Goal: Transaction & Acquisition: Purchase product/service

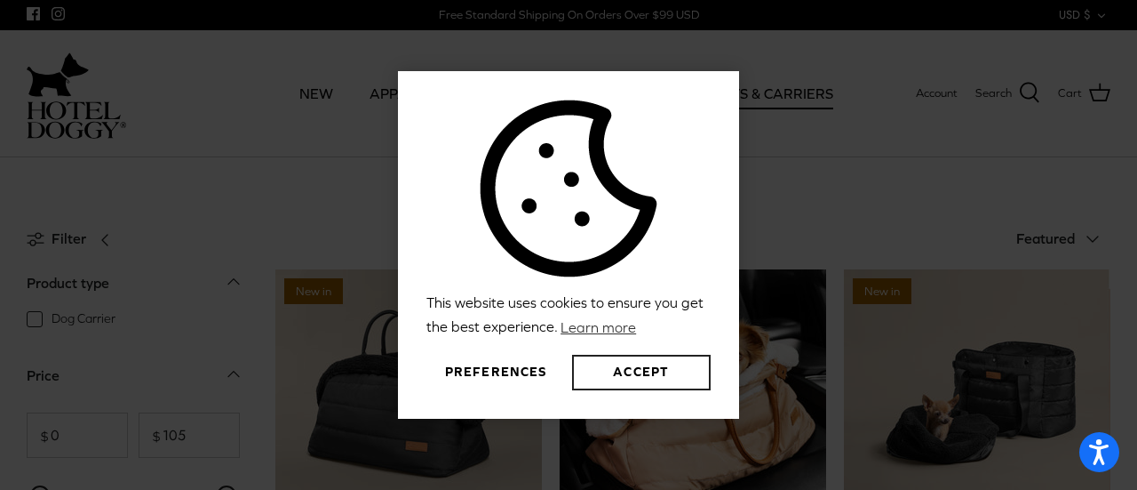
click at [629, 368] on button "Accept" at bounding box center [641, 373] width 139 height 36
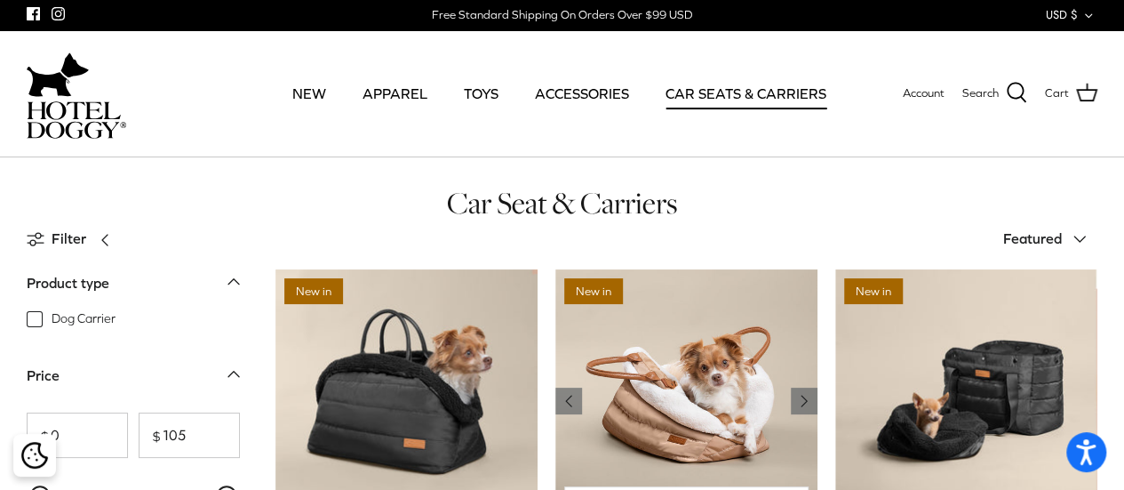
click at [658, 401] on img "Deluxe Car Seat & Carrier" at bounding box center [686, 400] width 262 height 262
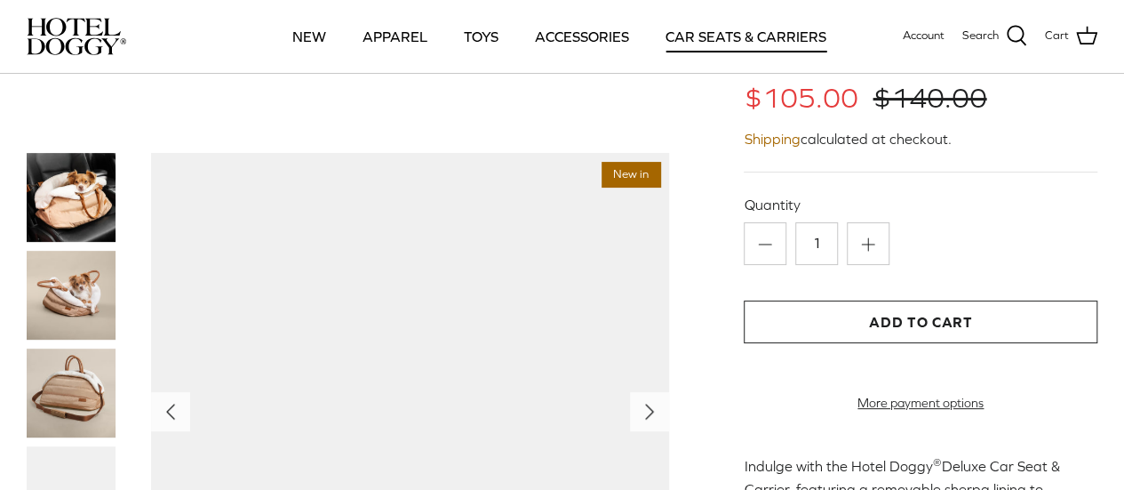
scroll to position [156, 0]
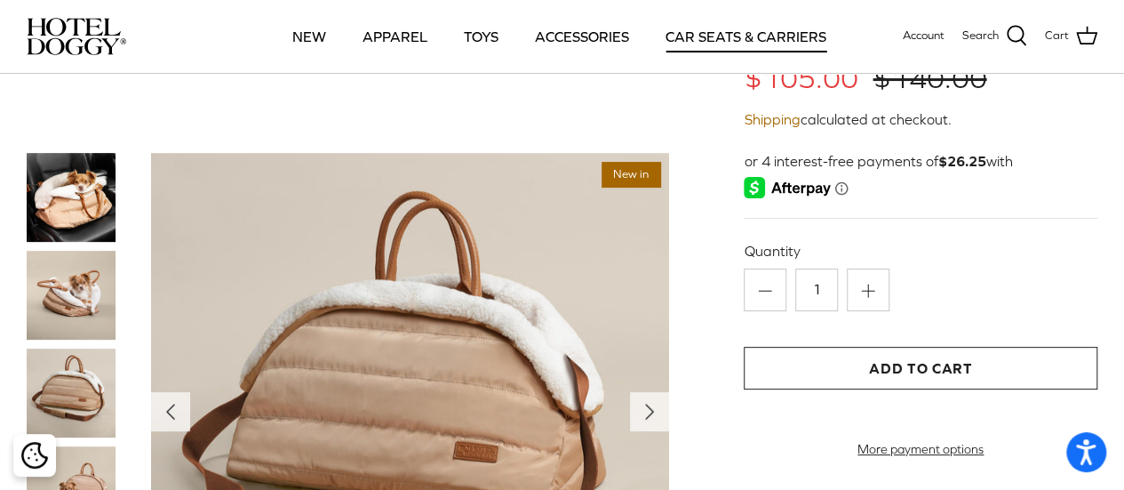
drag, startPoint x: 509, startPoint y: 343, endPoint x: 50, endPoint y: 295, distance: 461.9
click at [50, 295] on img at bounding box center [71, 295] width 89 height 89
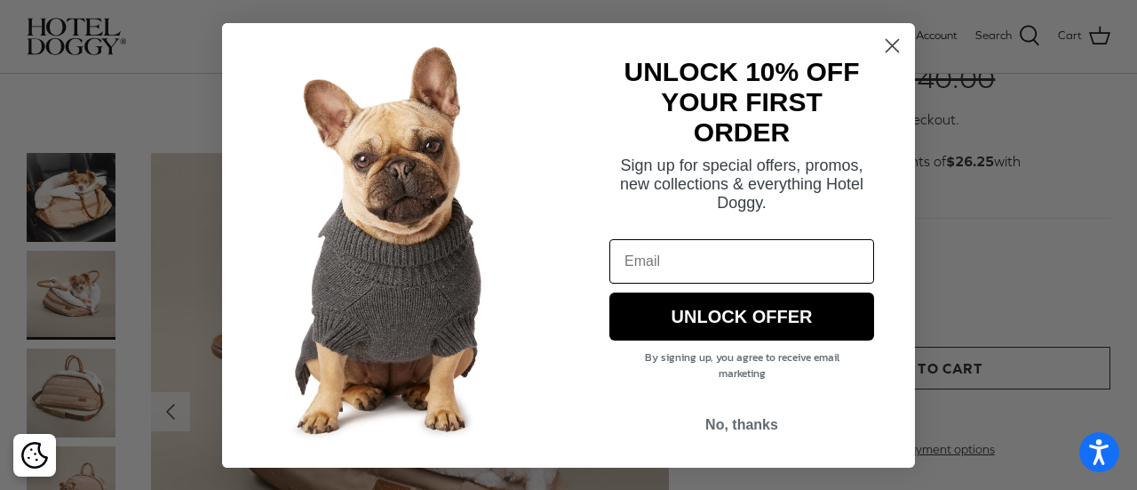
click at [905, 41] on circle "Close dialog" at bounding box center [892, 44] width 29 height 29
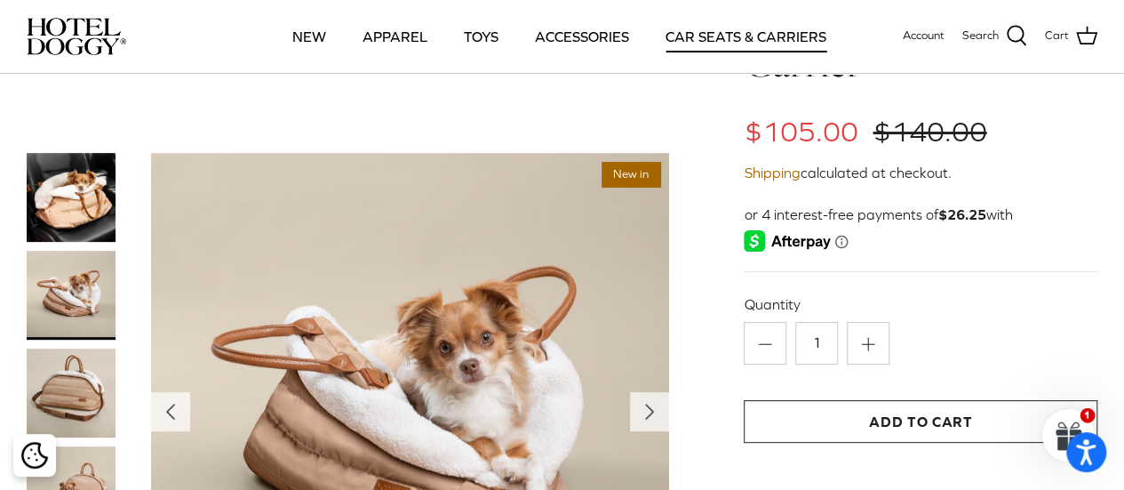
scroll to position [0, 0]
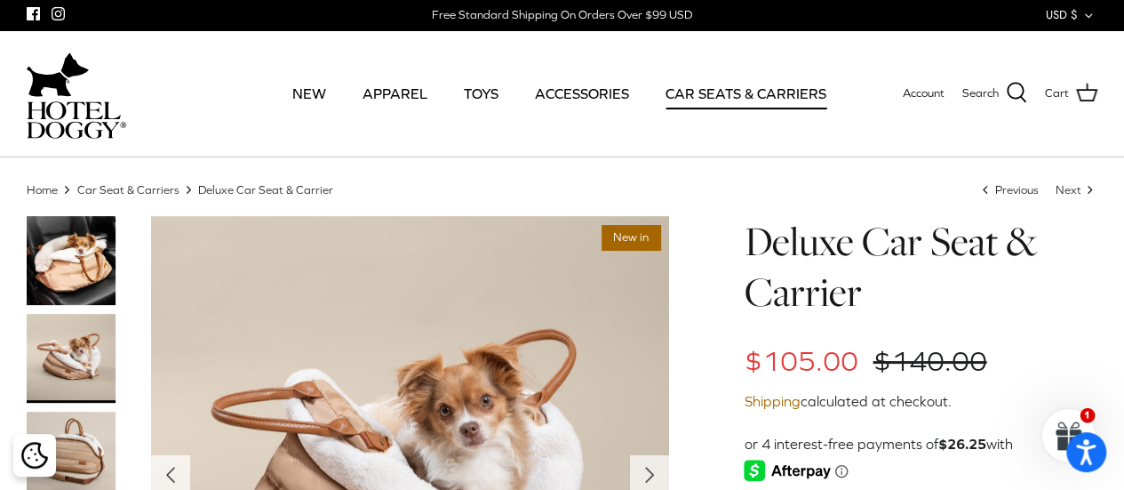
click at [804, 276] on h1 "Deluxe Car Seat & Carrier" at bounding box center [921, 267] width 354 height 102
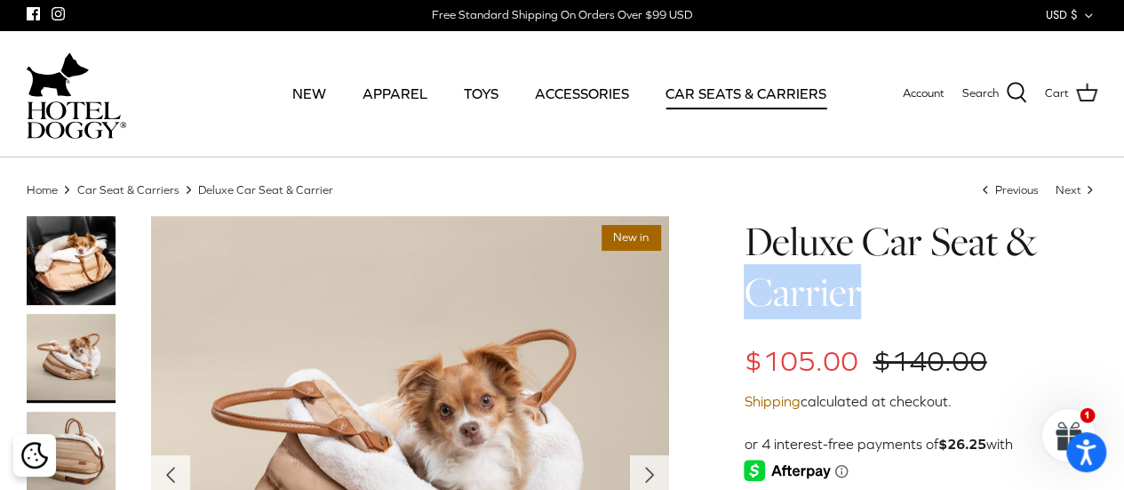
click at [804, 276] on h1 "Deluxe Car Seat & Carrier" at bounding box center [921, 267] width 354 height 102
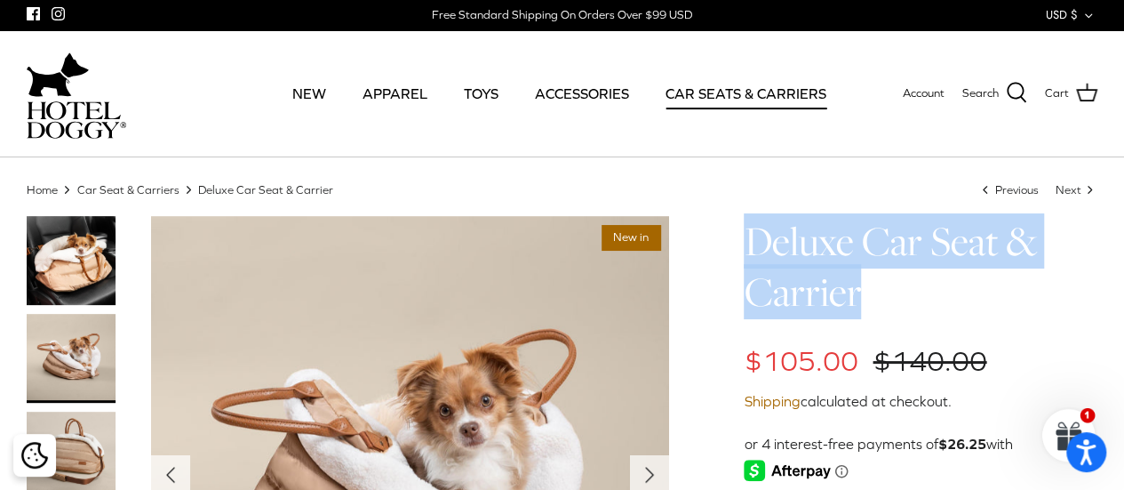
click at [804, 276] on h1 "Deluxe Car Seat & Carrier" at bounding box center [921, 267] width 354 height 102
copy div "Deluxe Car Seat & Carrier"
